Goal: Task Accomplishment & Management: Manage account settings

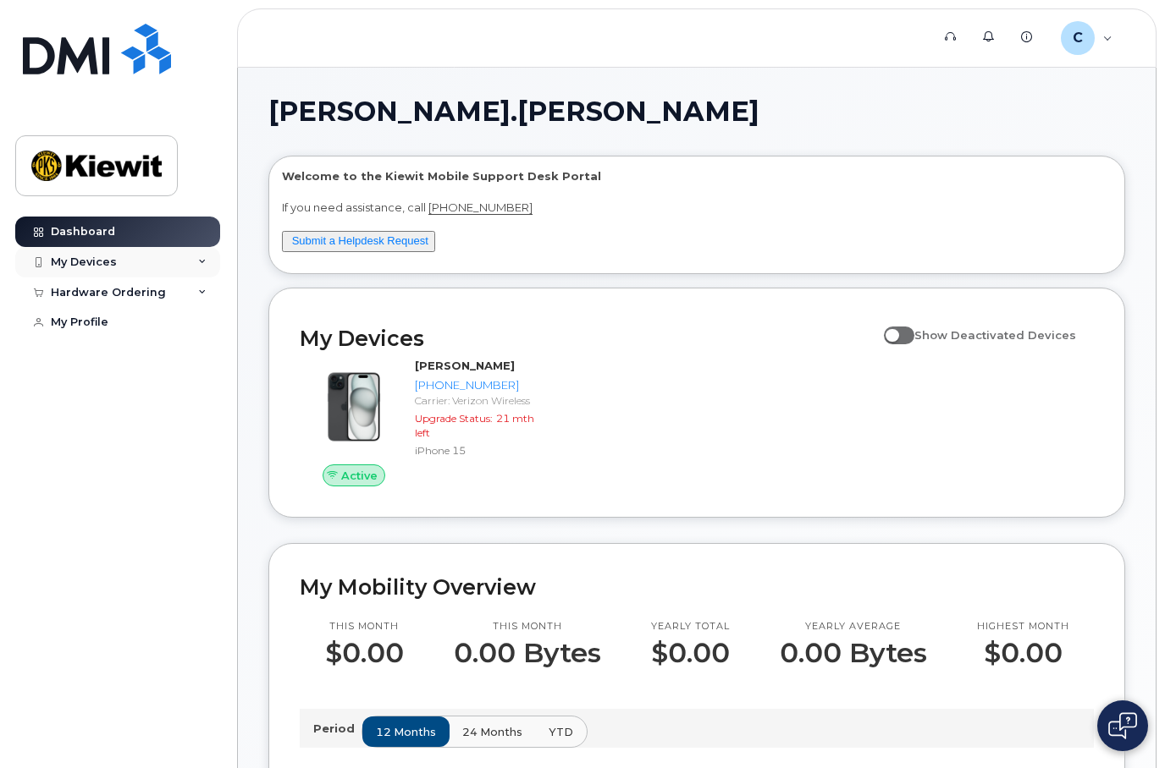
click at [131, 269] on div "My Devices" at bounding box center [117, 262] width 205 height 30
click at [144, 289] on link "Add Device" at bounding box center [132, 294] width 175 height 32
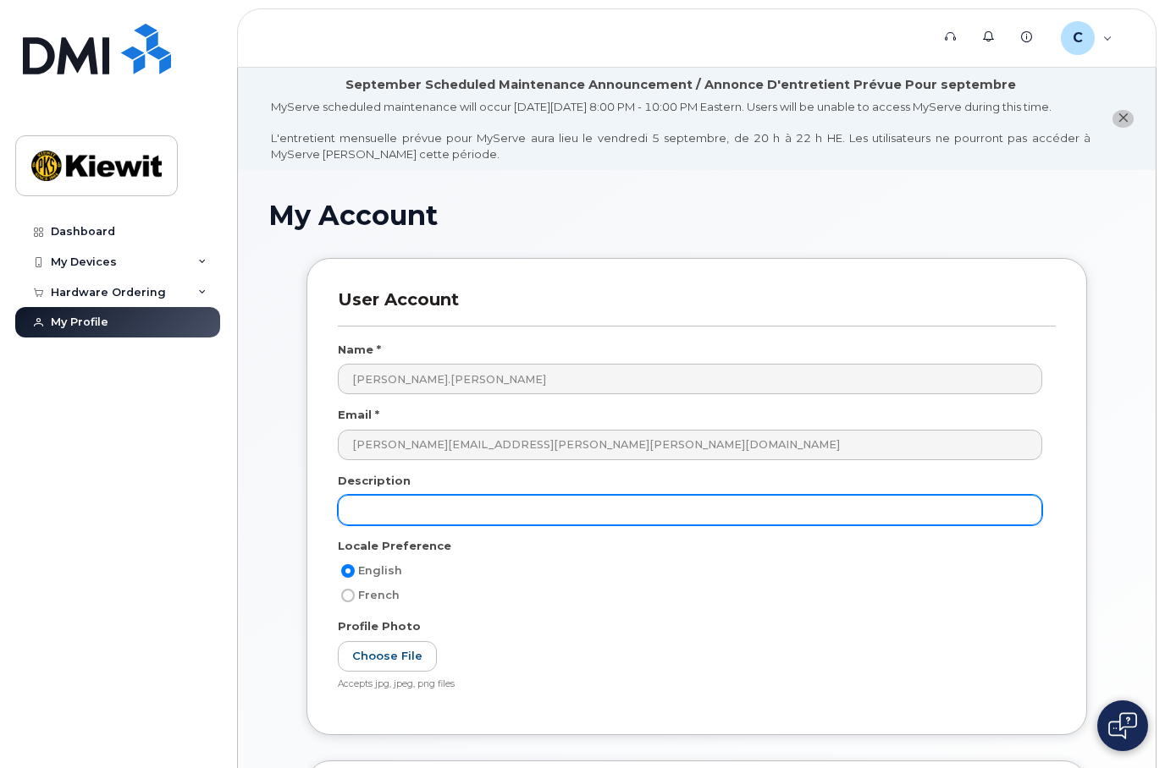
click at [399, 515] on input "text" at bounding box center [690, 510] width 704 height 30
click at [392, 515] on input "text" at bounding box center [690, 510] width 704 height 30
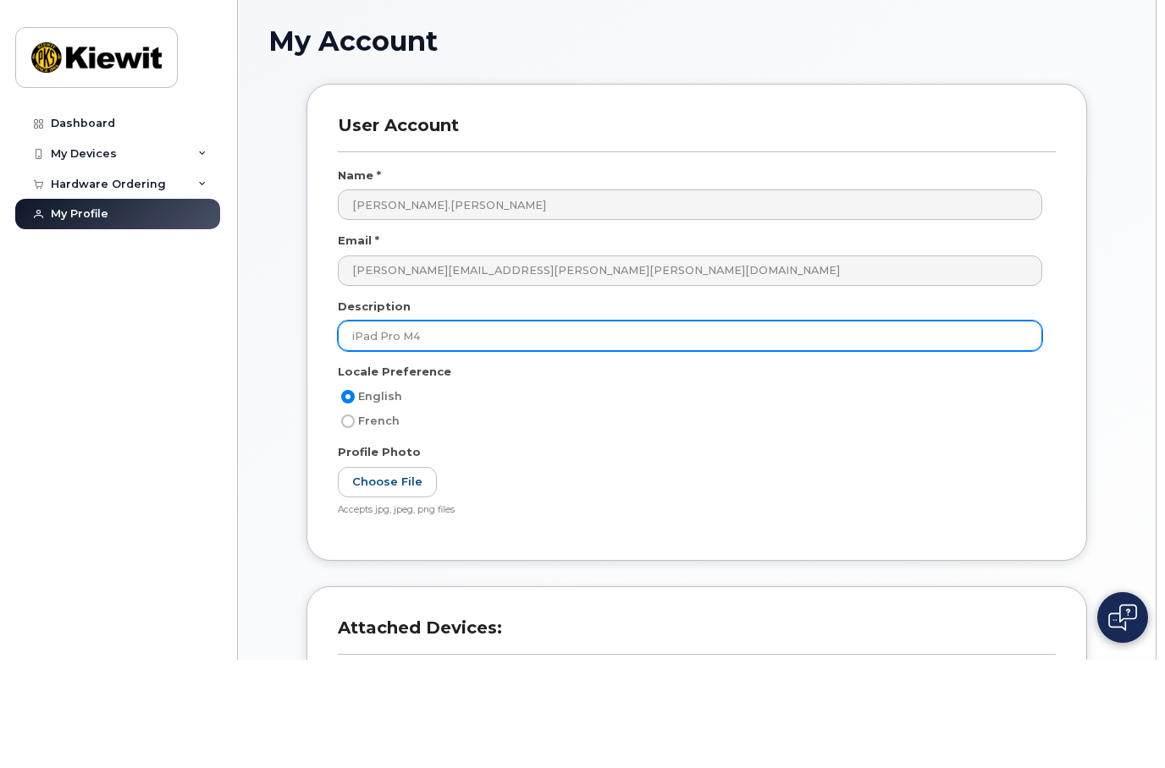
scroll to position [102, 0]
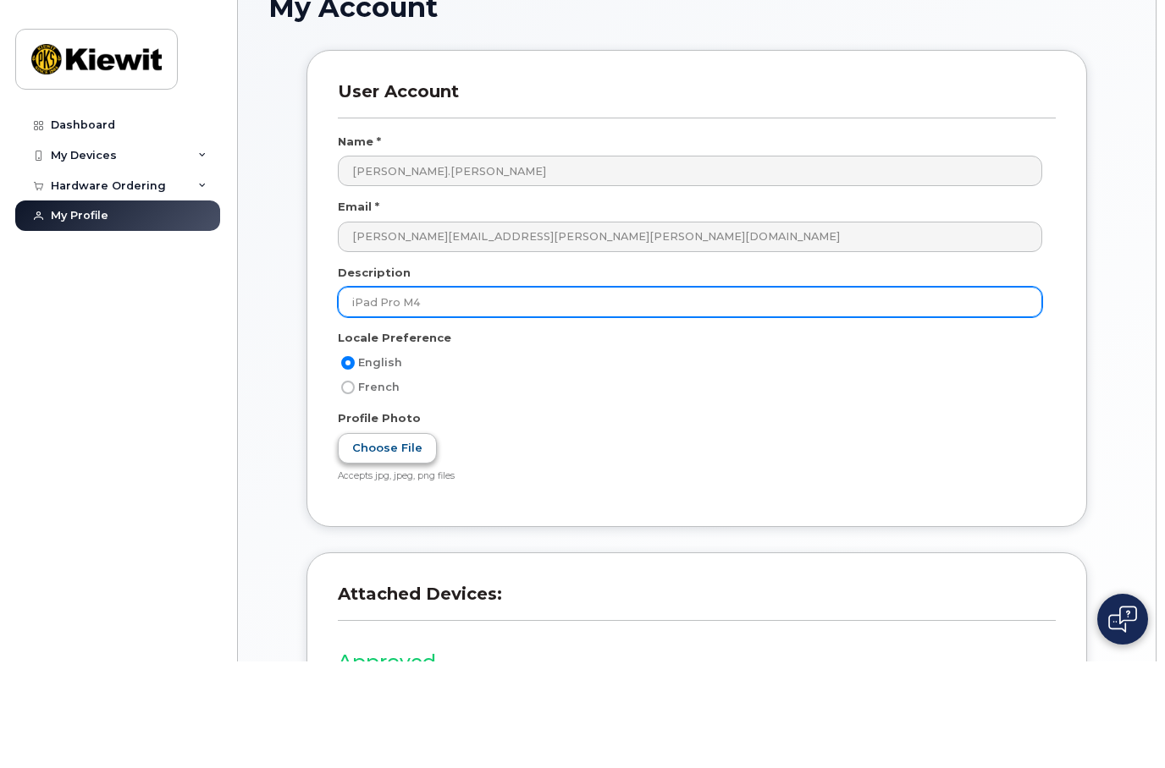
type input "iPad Pro M4"
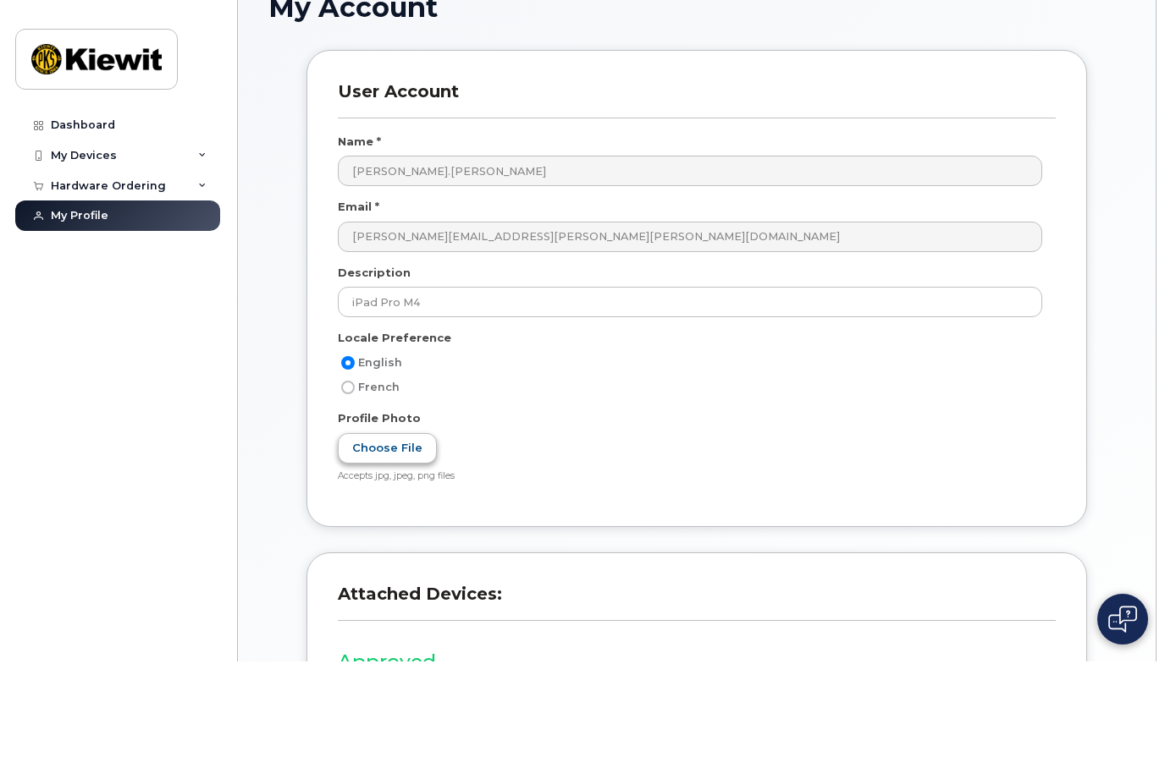
click at [361, 540] on label "Choose File" at bounding box center [387, 555] width 99 height 31
click at [0, 0] on input "Choose File" at bounding box center [0, 0] width 0 height 0
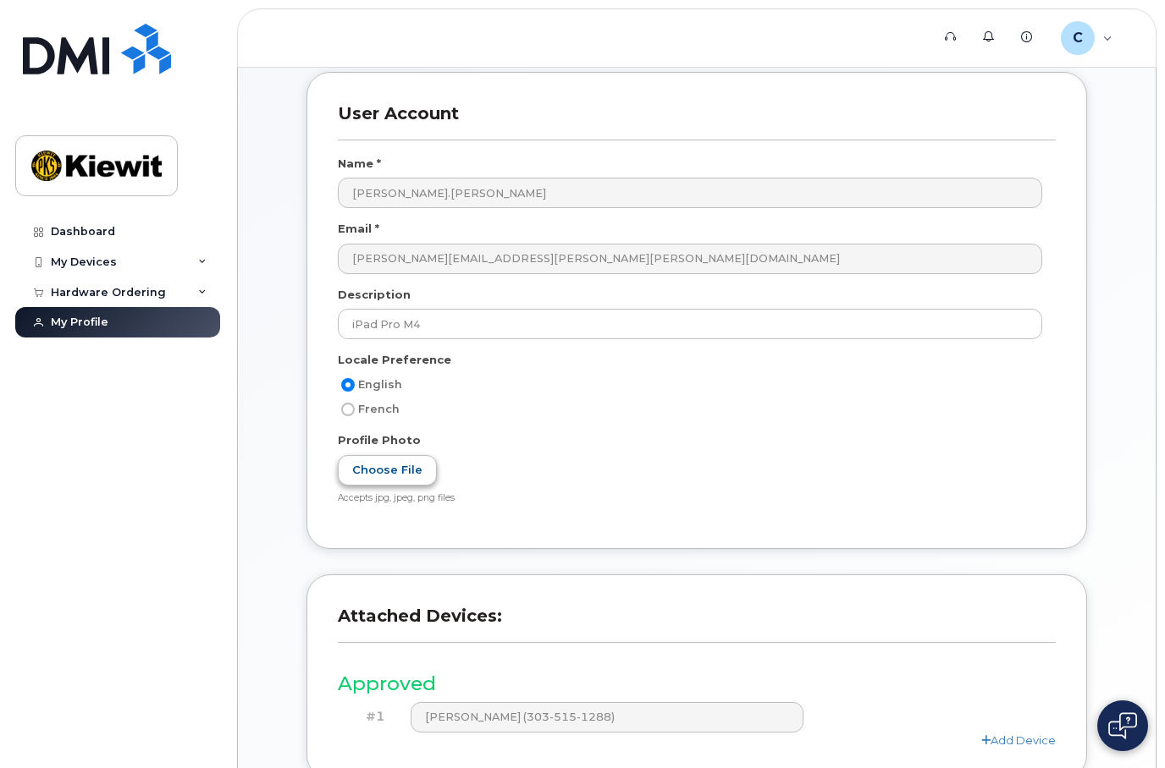
scroll to position [175, 0]
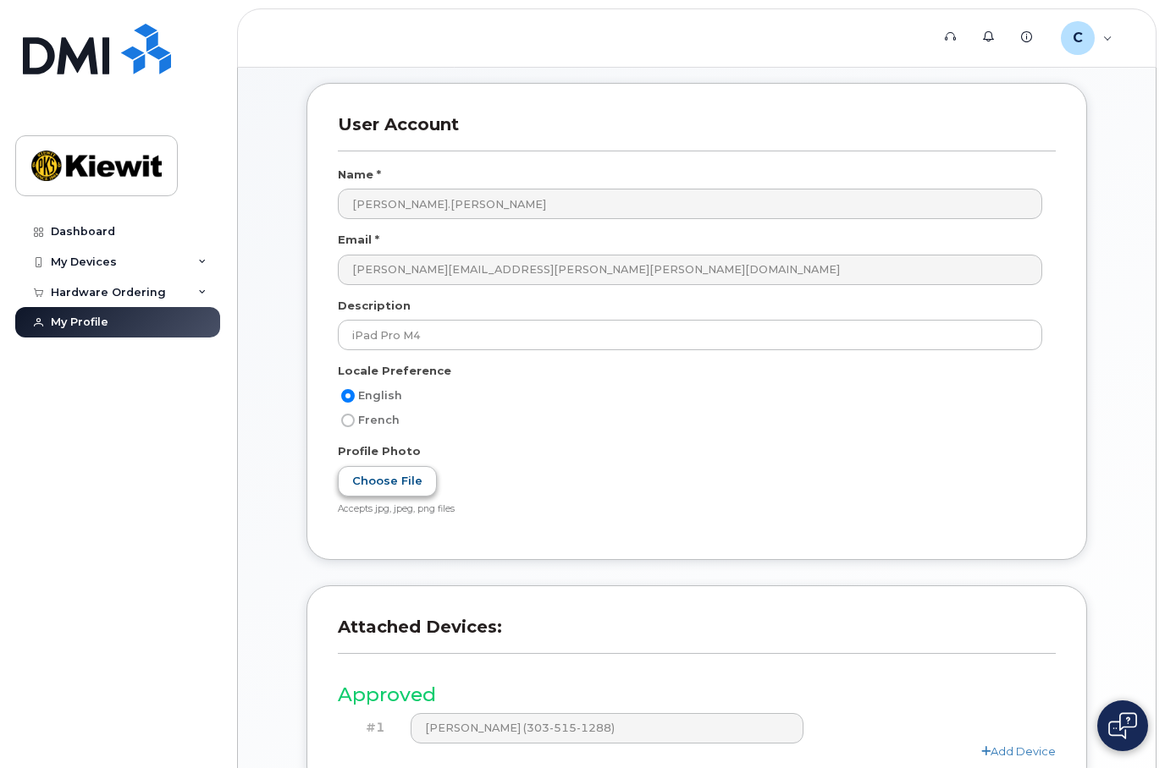
click at [366, 487] on label "Choose File" at bounding box center [387, 481] width 99 height 31
click at [0, 0] on input "Choose File" at bounding box center [0, 0] width 0 height 0
click at [389, 498] on label "IMG_0031.png" at bounding box center [395, 481] width 114 height 31
click at [0, 0] on input "IMG_0031.png" at bounding box center [0, 0] width 0 height 0
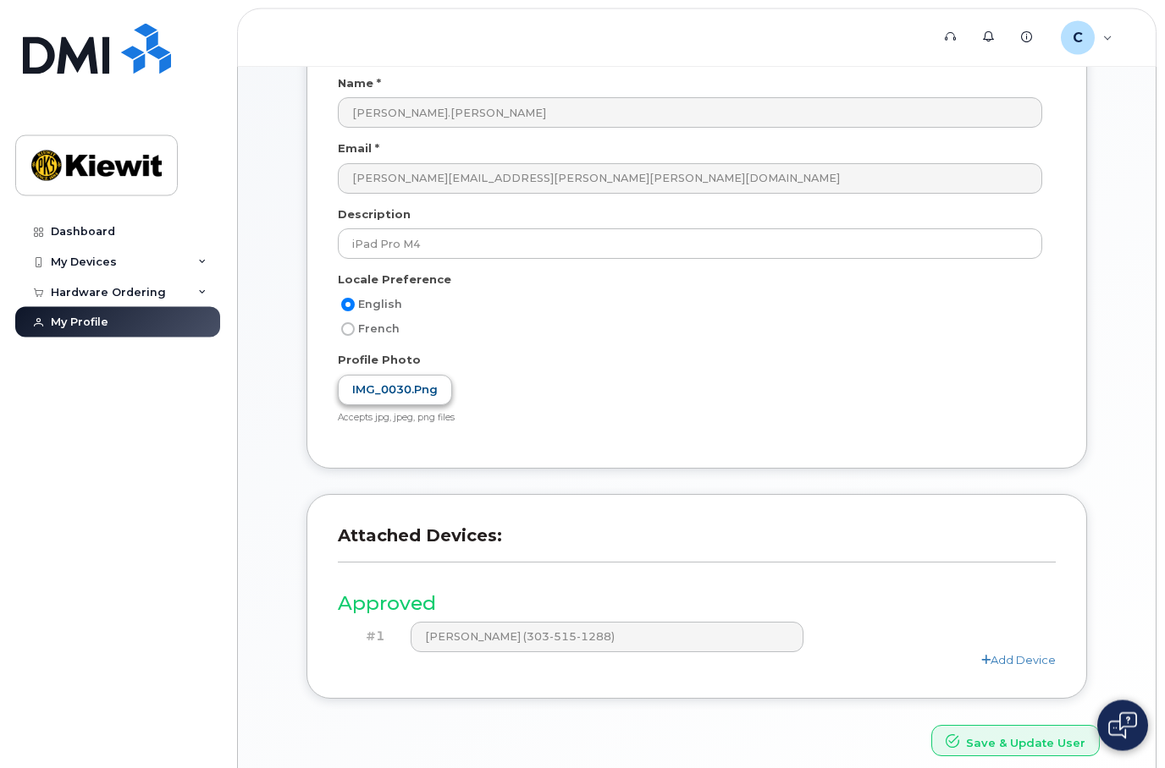
scroll to position [279, 0]
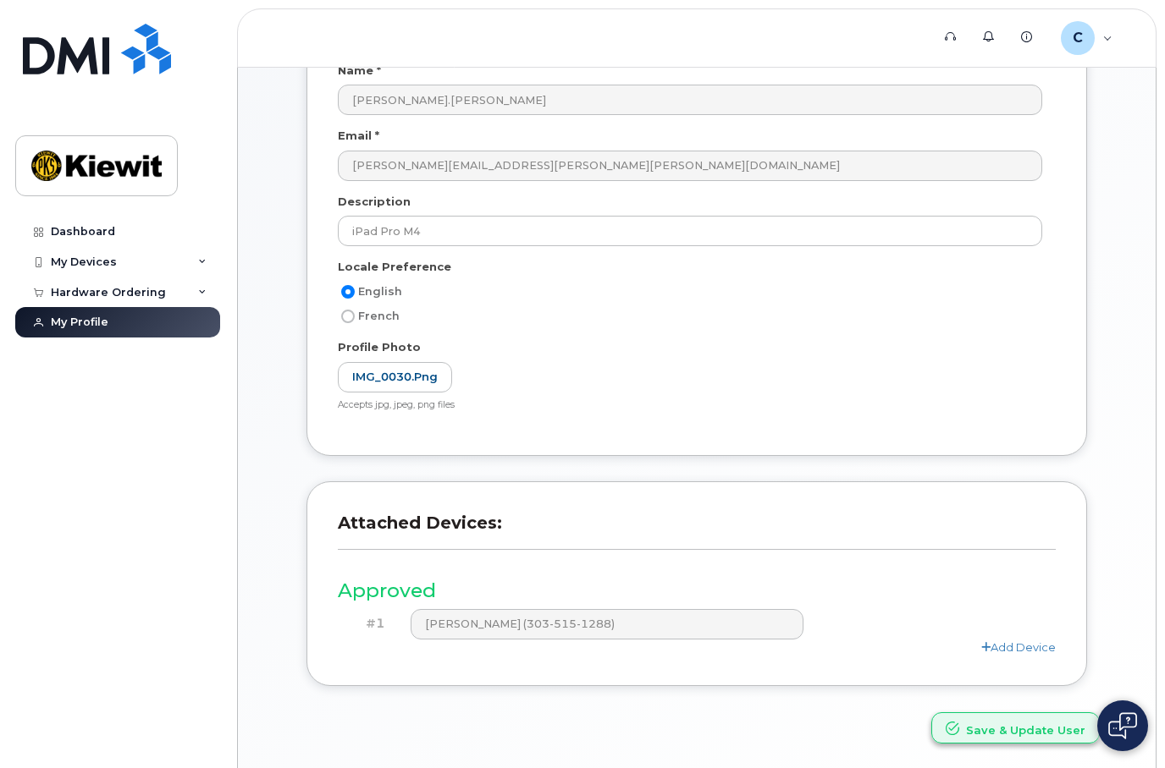
click at [959, 735] on icon "submit" at bounding box center [952, 729] width 14 height 14
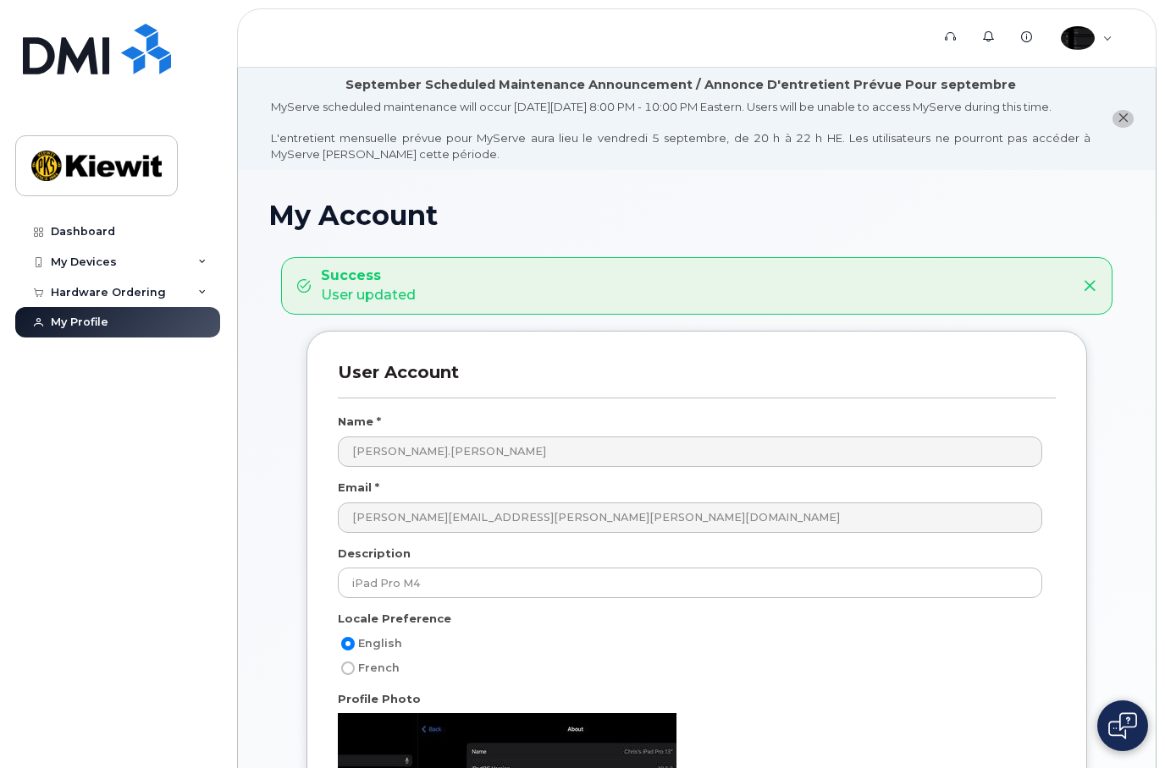
scroll to position [25, 0]
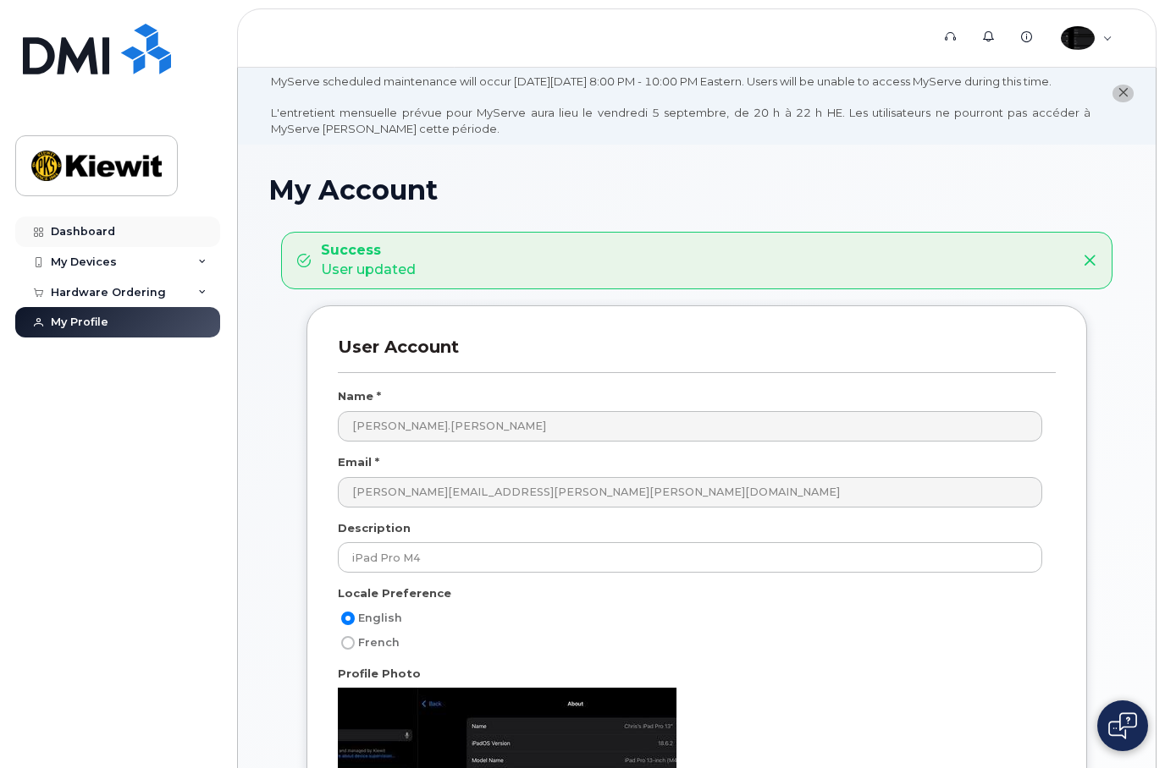
click at [51, 233] on div "Dashboard" at bounding box center [83, 232] width 64 height 14
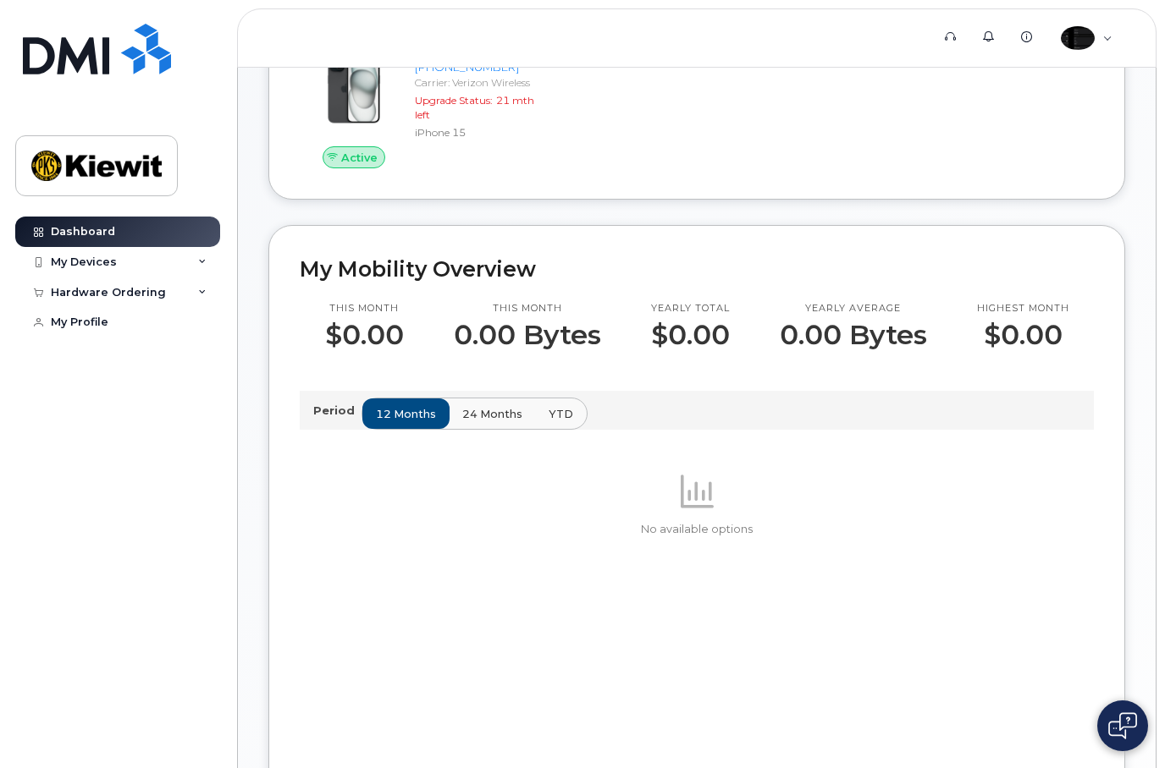
scroll to position [273, 0]
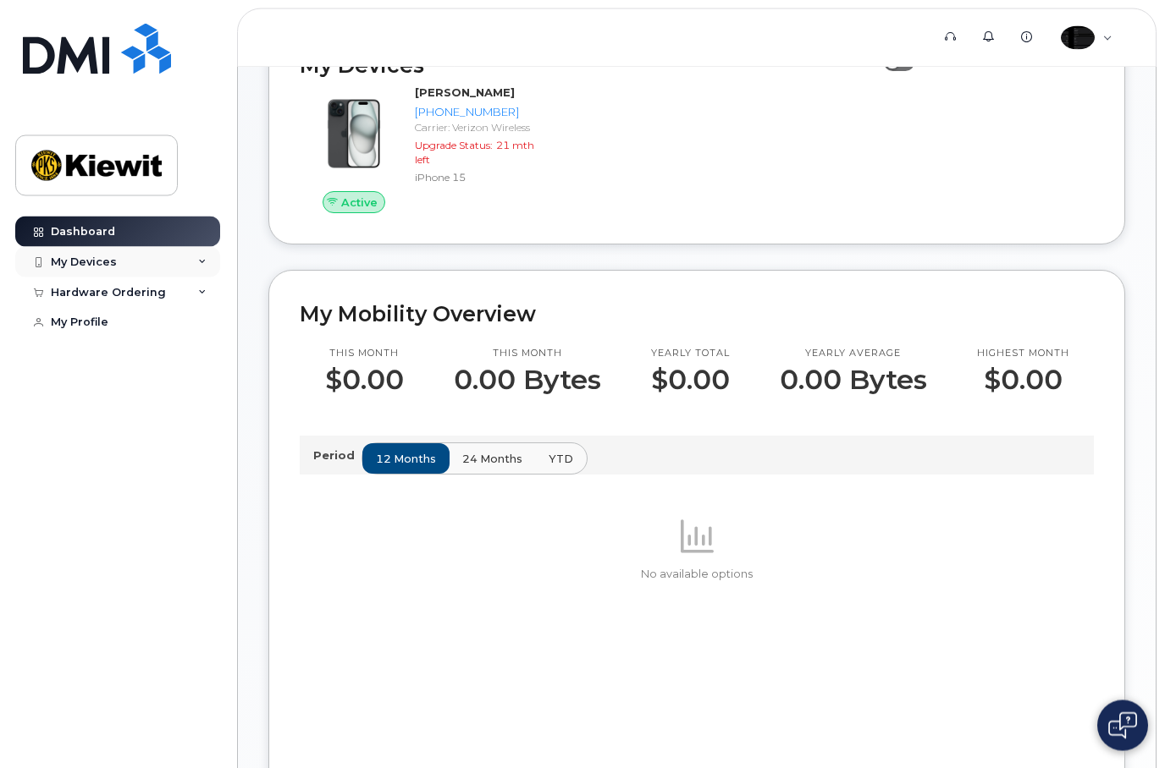
click at [113, 271] on div "My Devices" at bounding box center [117, 262] width 205 height 30
click at [95, 421] on div "My Profile" at bounding box center [80, 415] width 58 height 14
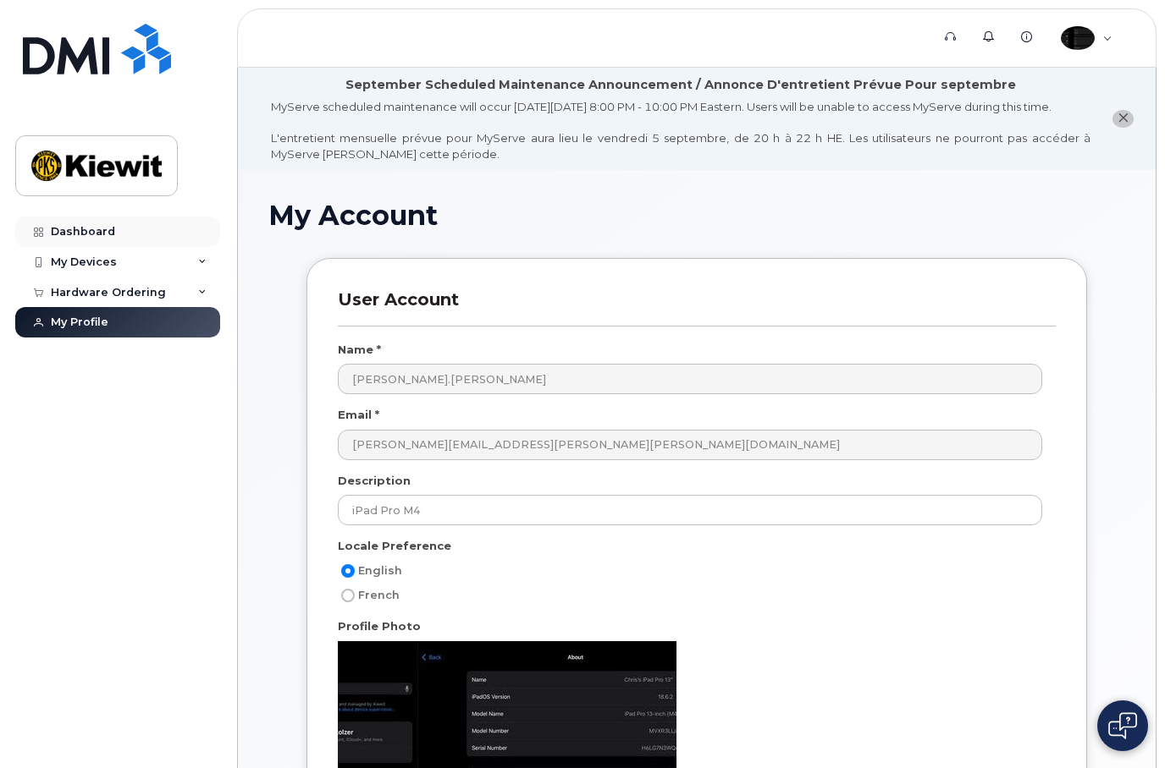
click at [76, 234] on div "Dashboard" at bounding box center [83, 232] width 64 height 14
